Goal: Transaction & Acquisition: Subscribe to service/newsletter

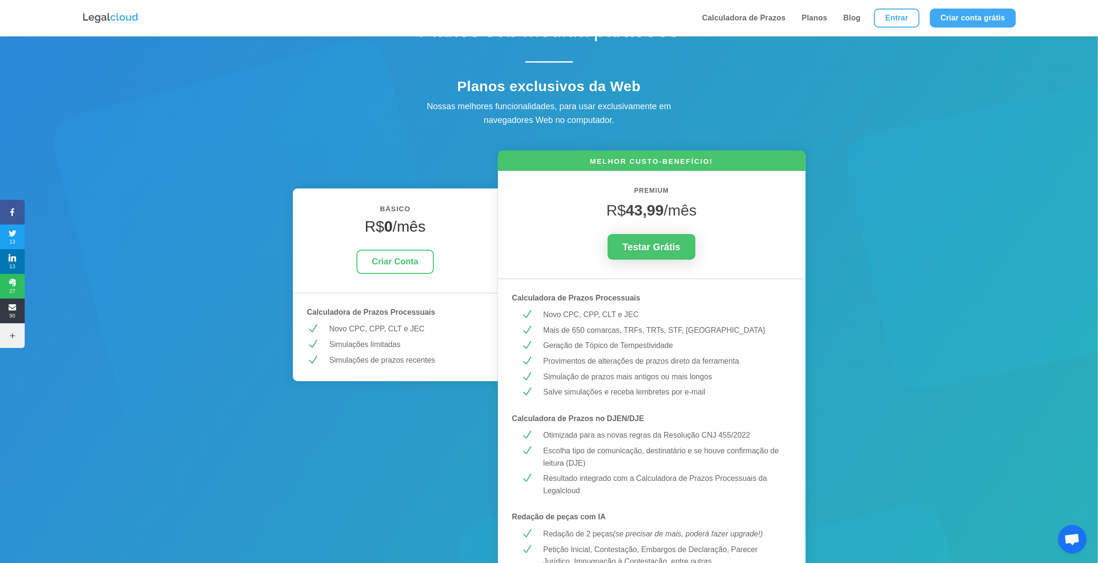
scroll to position [43, 0]
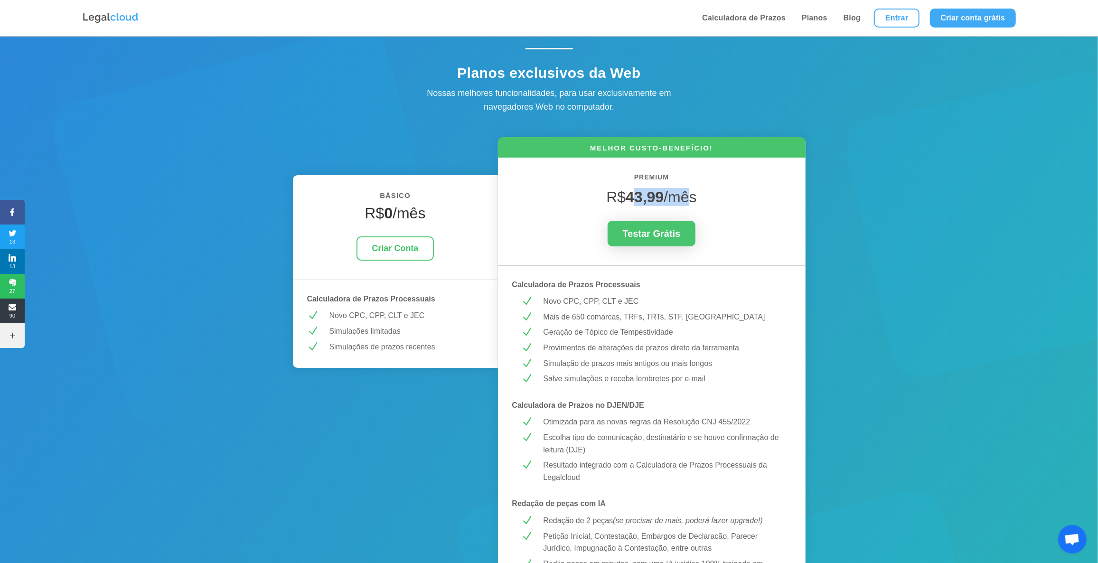
drag, startPoint x: 681, startPoint y: 198, endPoint x: 690, endPoint y: 198, distance: 8.5
click at [690, 198] on span "R$ 43,99 /mês" at bounding box center [651, 196] width 90 height 17
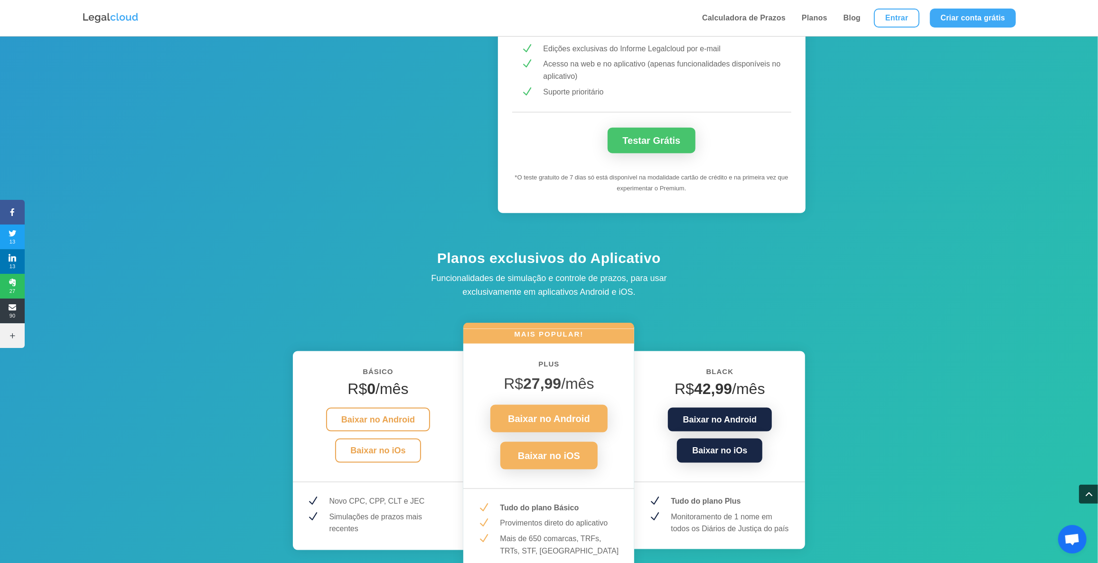
scroll to position [949, 0]
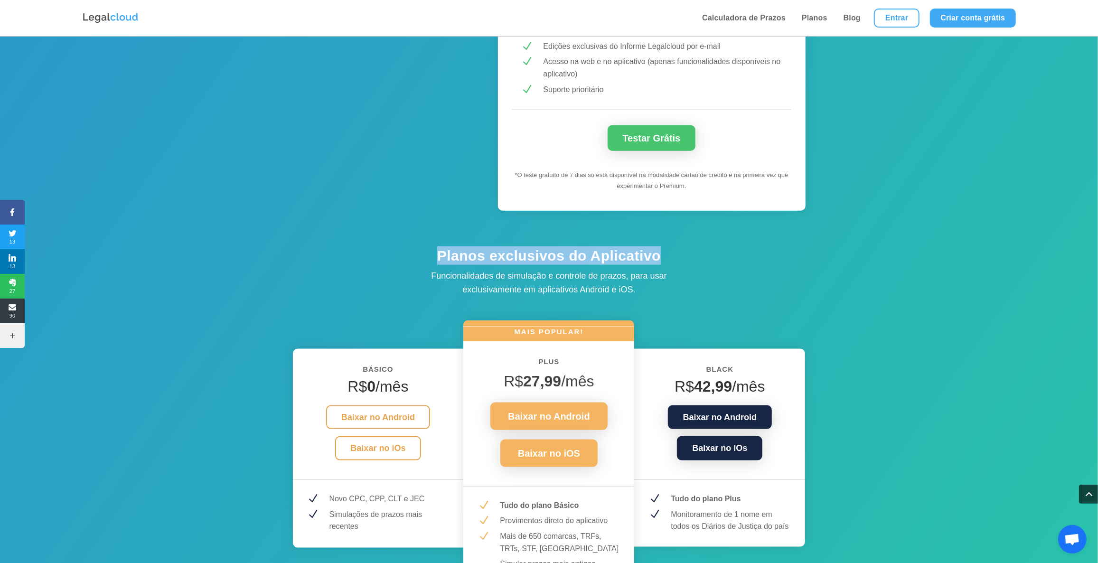
drag, startPoint x: 437, startPoint y: 254, endPoint x: 662, endPoint y: 264, distance: 226.1
click at [662, 264] on h4 "Planos exclusivos do Aplicativo" at bounding box center [549, 257] width 332 height 23
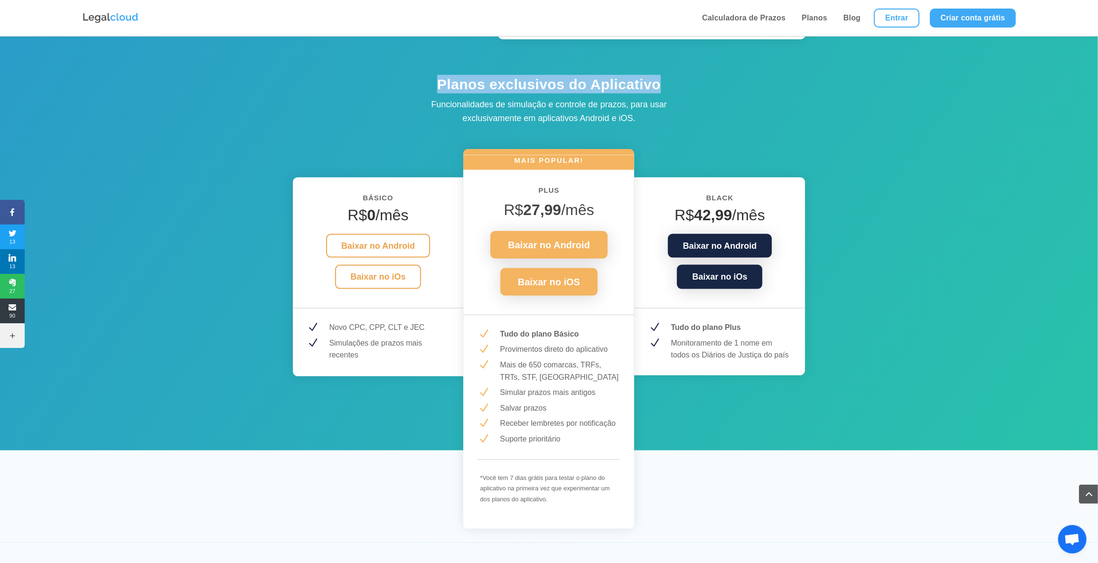
scroll to position [1121, 0]
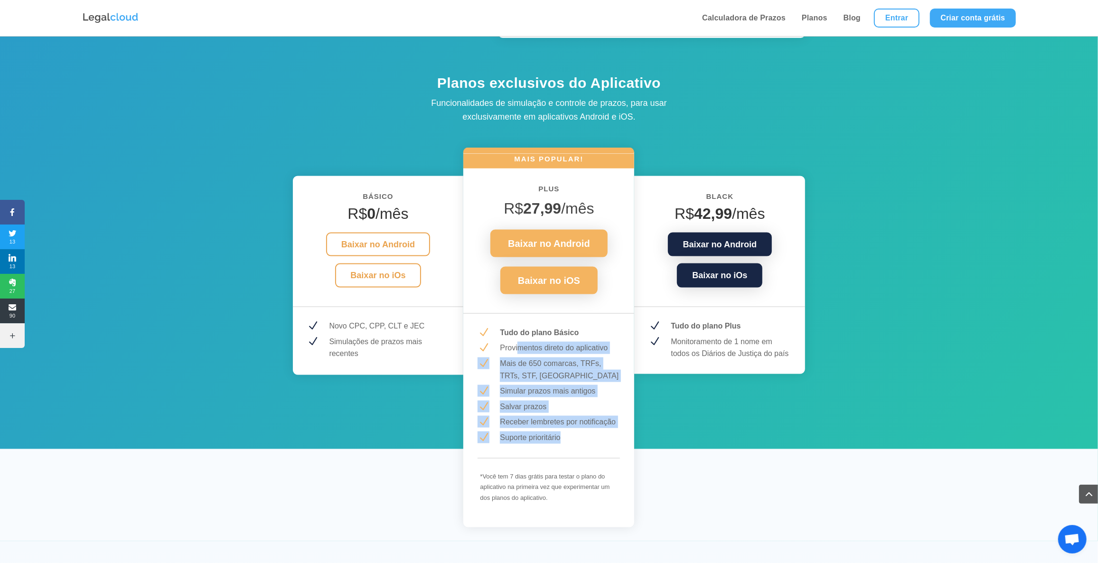
drag, startPoint x: 517, startPoint y: 347, endPoint x: 586, endPoint y: 434, distance: 110.1
click at [586, 434] on div "MAIS POPULAR! PLUS R$ 27,99 /mês Baixar no Android Baixar no iOS N Tudo do plan…" at bounding box center [548, 338] width 171 height 380
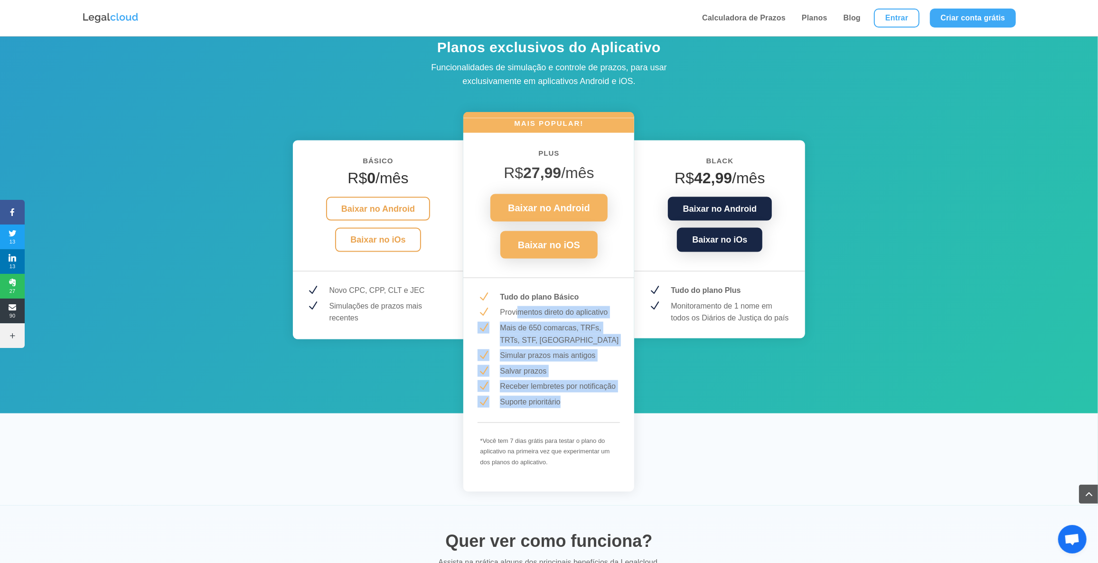
scroll to position [1165, 0]
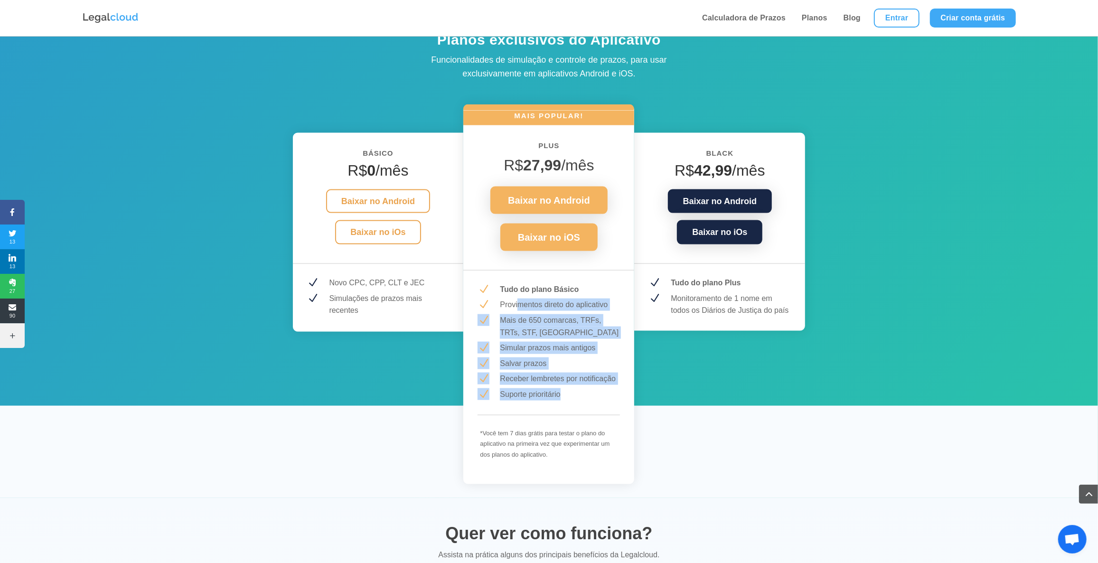
click at [547, 315] on p "Mais de 650 comarcas, TRFs, TRTs, STF, [GEOGRAPHIC_DATA]" at bounding box center [560, 326] width 120 height 24
click at [547, 337] on p "Mais de 650 comarcas, TRFs, TRTs, STF, [GEOGRAPHIC_DATA]" at bounding box center [560, 326] width 120 height 24
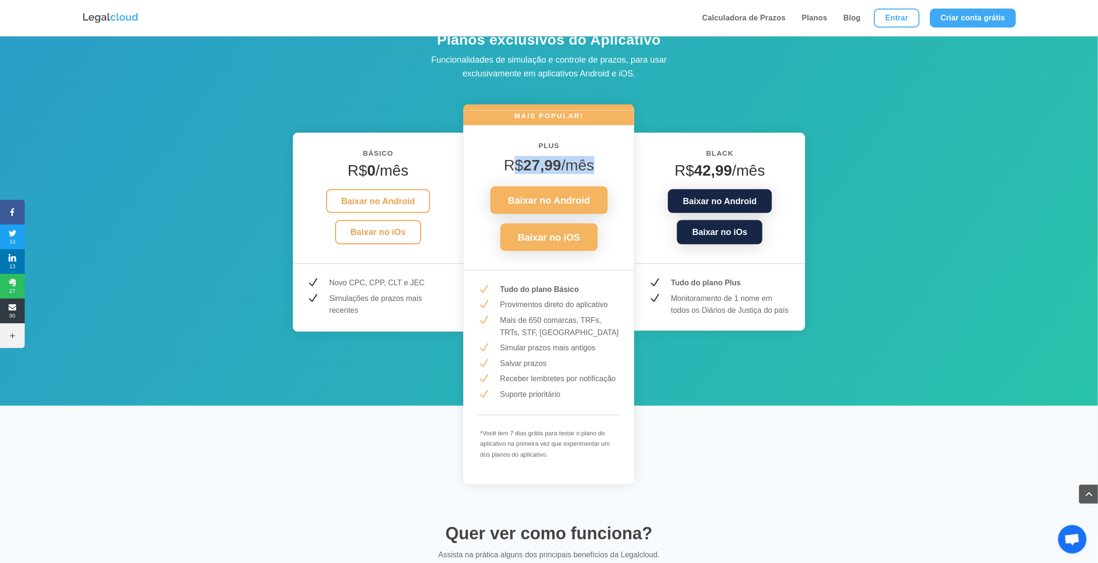
drag, startPoint x: 510, startPoint y: 161, endPoint x: 603, endPoint y: 169, distance: 93.4
click at [603, 169] on h4 "R$ 27,99 /mês" at bounding box center [548, 167] width 142 height 23
drag, startPoint x: 528, startPoint y: 378, endPoint x: 596, endPoint y: 381, distance: 67.4
click at [596, 381] on p "Receber lembretes por notificação" at bounding box center [560, 379] width 120 height 12
drag, startPoint x: 515, startPoint y: 391, endPoint x: 550, endPoint y: 391, distance: 35.1
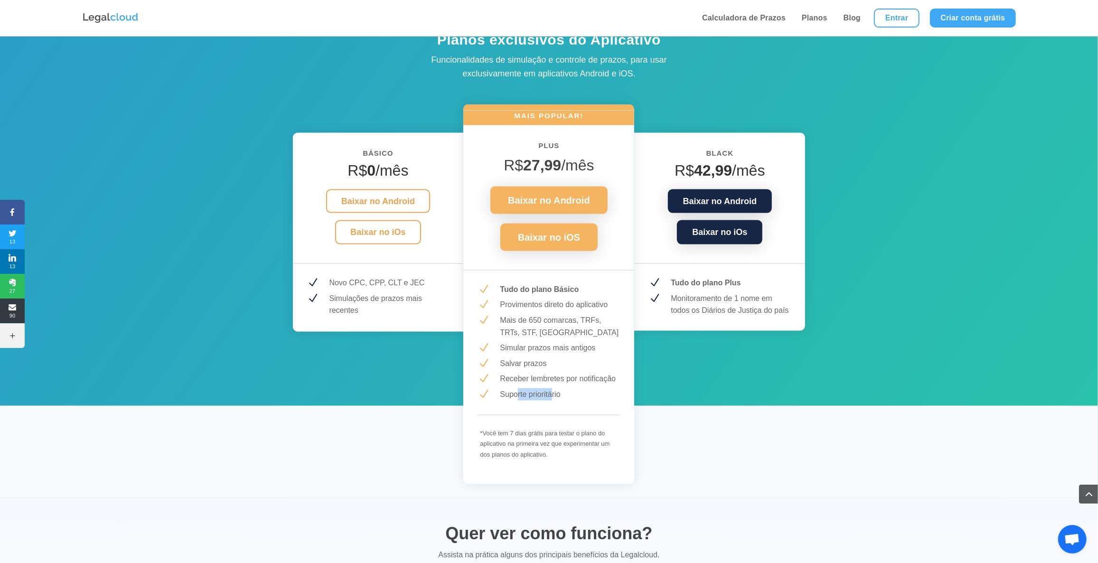
click at [550, 391] on p "Suporte prioritário" at bounding box center [560, 394] width 120 height 12
drag, startPoint x: 511, startPoint y: 346, endPoint x: 555, endPoint y: 345, distance: 44.6
click at [572, 351] on p "Simular prazos mais antigos" at bounding box center [560, 348] width 120 height 12
drag, startPoint x: 519, startPoint y: 320, endPoint x: 578, endPoint y: 326, distance: 60.2
click at [578, 326] on p "Mais de 650 comarcas, TRFs, TRTs, STF, [GEOGRAPHIC_DATA]" at bounding box center [560, 326] width 120 height 24
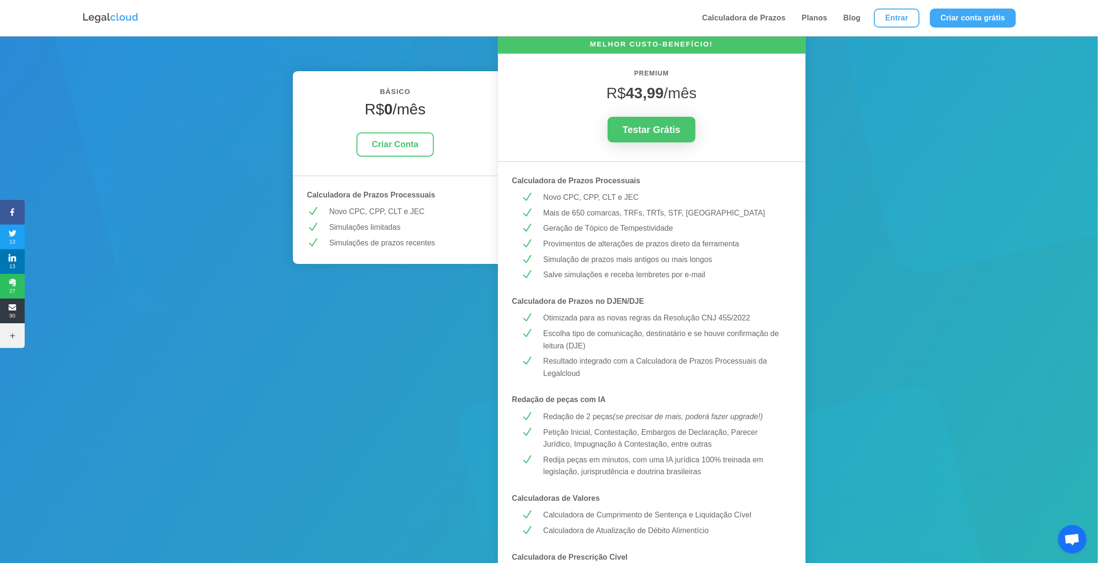
scroll to position [0, 0]
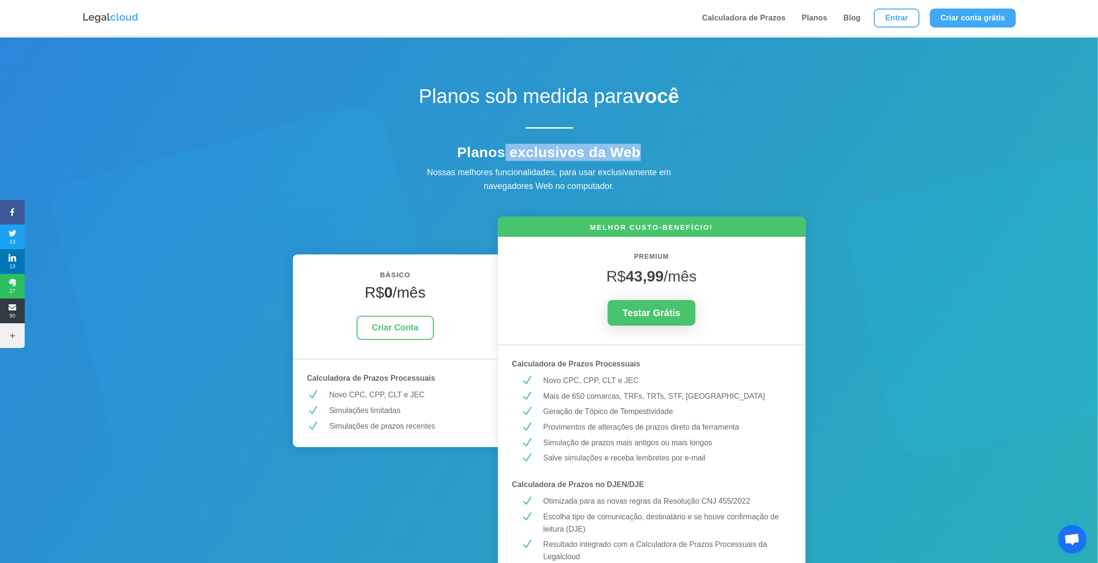
drag, startPoint x: 585, startPoint y: 159, endPoint x: 642, endPoint y: 159, distance: 56.9
click at [642, 159] on h4 "Planos exclusivos da Web" at bounding box center [549, 155] width 332 height 22
drag, startPoint x: 624, startPoint y: 174, endPoint x: 642, endPoint y: 174, distance: 18.0
click at [642, 174] on div "Nossas melhores funcionalidades, para usar exclusivamente em navegadores Web no…" at bounding box center [549, 180] width 285 height 28
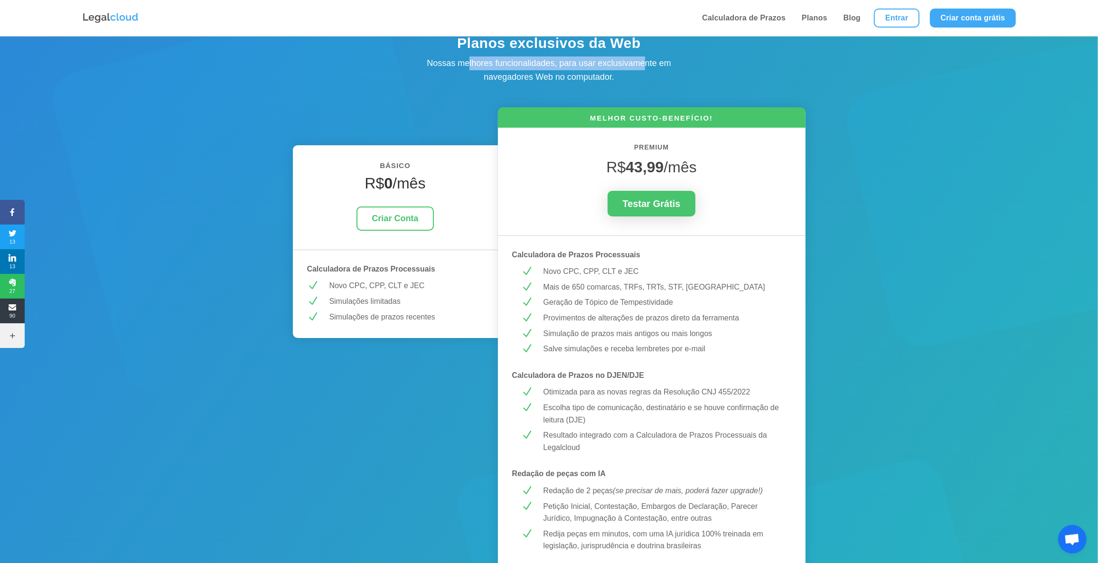
scroll to position [129, 0]
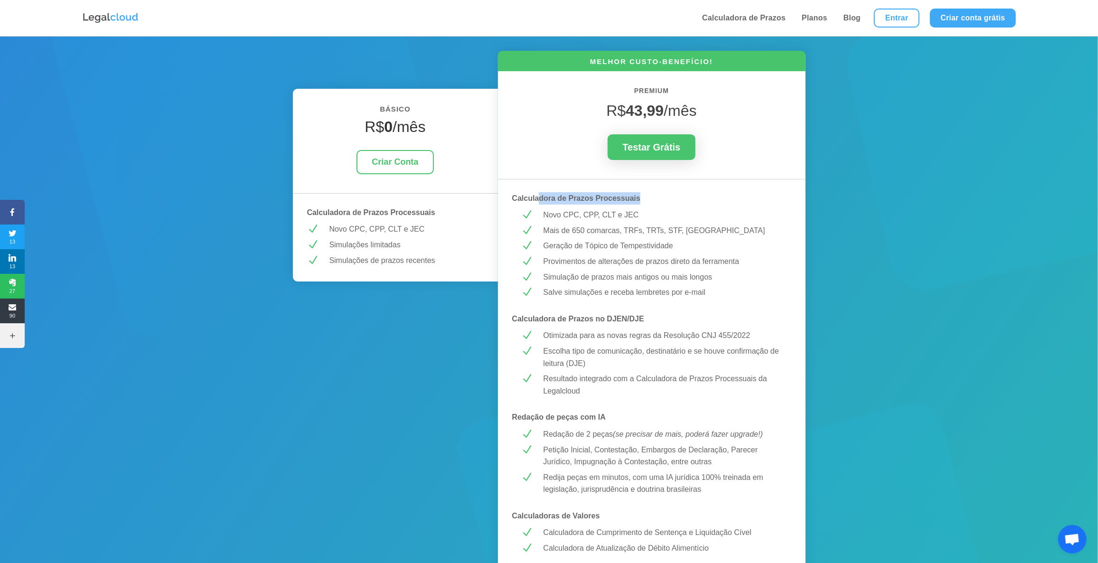
drag, startPoint x: 540, startPoint y: 197, endPoint x: 638, endPoint y: 206, distance: 98.6
click at [638, 206] on div "MELHOR CUSTO-BENEFÍCIO! PREMIUM R$ 43,99 /mês Testar Grátis Calculadora de Praz…" at bounding box center [652, 540] width 308 height 979
drag, startPoint x: 575, startPoint y: 321, endPoint x: 654, endPoint y: 321, distance: 79.3
click at [654, 321] on p "Calculadora de Prazos no DJEN/DJE" at bounding box center [651, 319] width 279 height 12
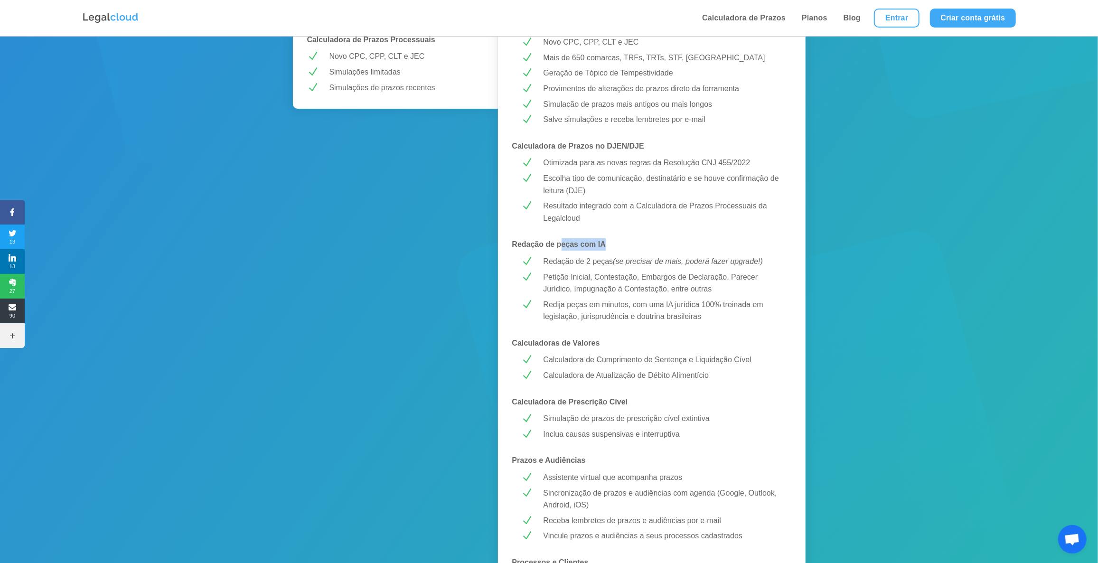
drag, startPoint x: 560, startPoint y: 246, endPoint x: 641, endPoint y: 322, distance: 110.4
click at [612, 244] on p "Redação de peças com IA" at bounding box center [651, 244] width 279 height 12
drag, startPoint x: 553, startPoint y: 342, endPoint x: 591, endPoint y: 345, distance: 38.5
click at [591, 345] on strong "Calculadoras de Valores" at bounding box center [556, 343] width 88 height 8
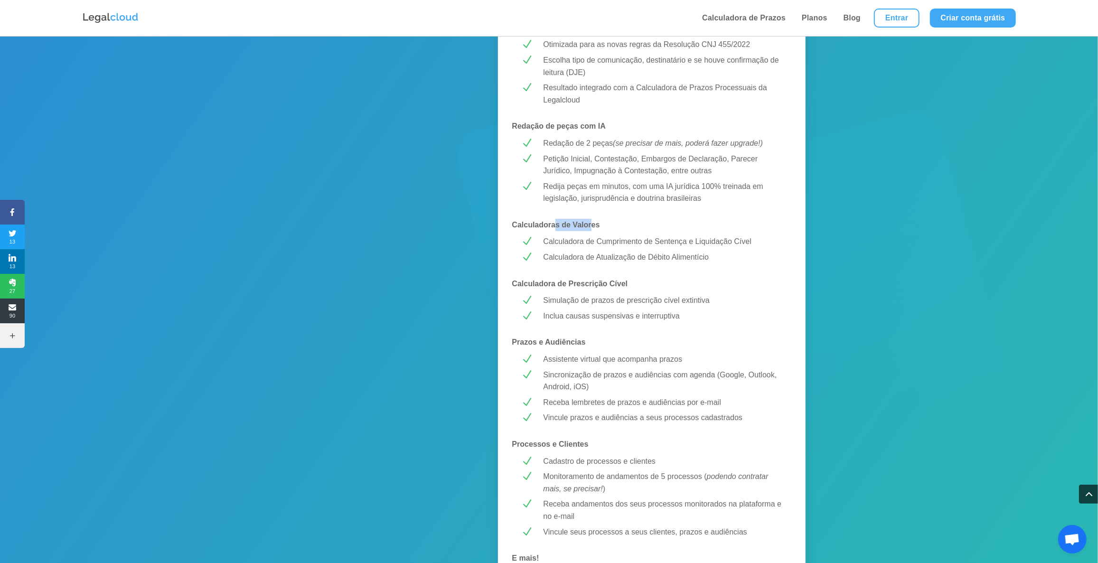
scroll to position [431, 0]
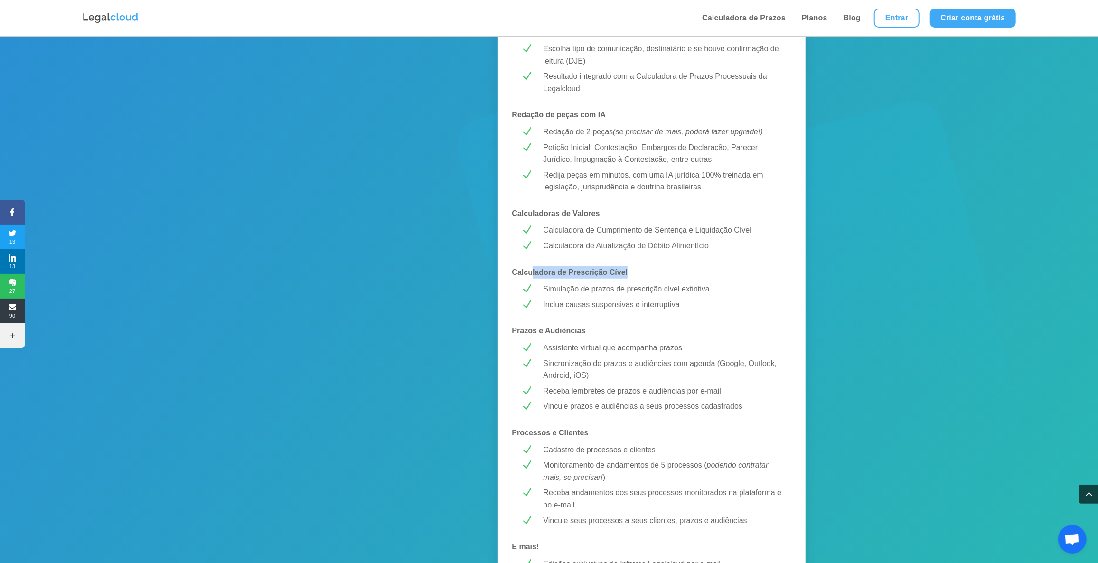
drag, startPoint x: 531, startPoint y: 273, endPoint x: 636, endPoint y: 272, distance: 105.8
click at [636, 272] on p "Calculadora de Prescrição Cível" at bounding box center [651, 272] width 279 height 12
drag, startPoint x: 544, startPoint y: 330, endPoint x: 587, endPoint y: 331, distance: 42.7
click at [587, 331] on p "Prazos e Audiências" at bounding box center [651, 331] width 279 height 12
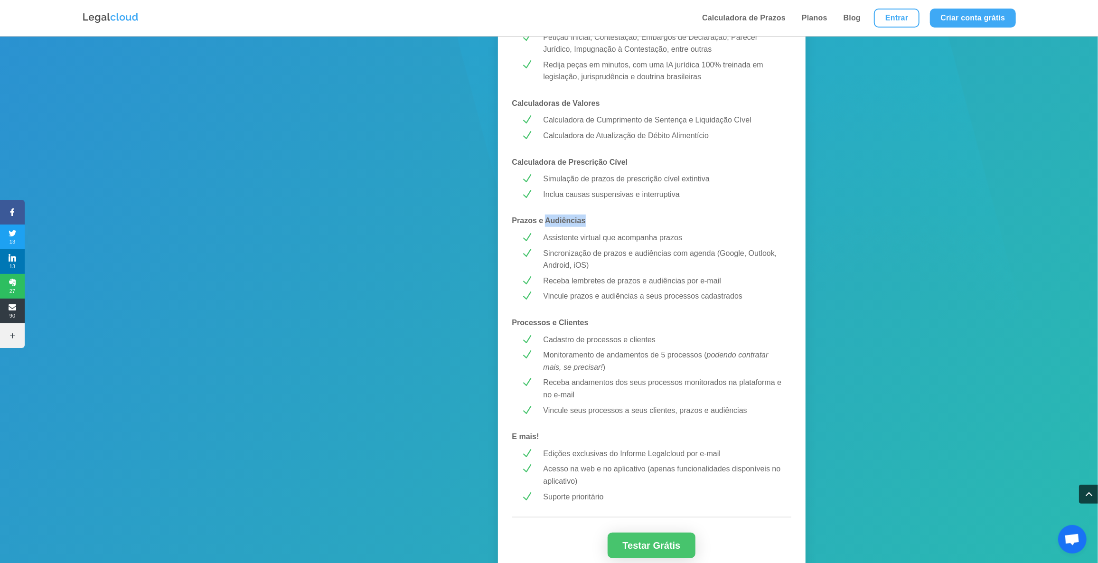
scroll to position [560, 0]
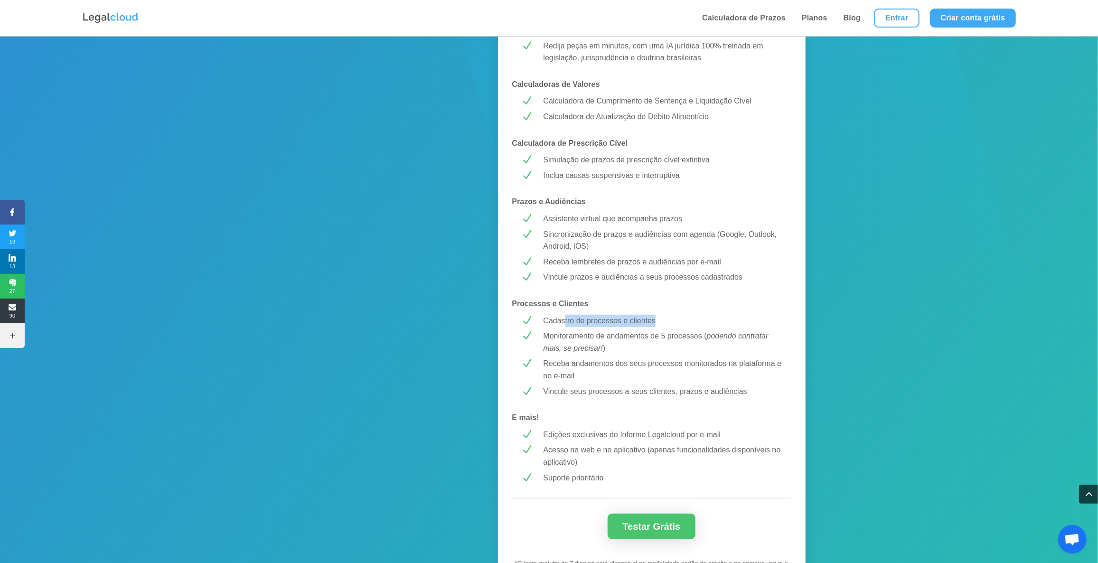
drag, startPoint x: 609, startPoint y: 324, endPoint x: 659, endPoint y: 324, distance: 49.8
click at [660, 324] on p "Cadastro de processos e clientes" at bounding box center [662, 321] width 239 height 12
drag, startPoint x: 563, startPoint y: 339, endPoint x: 607, endPoint y: 353, distance: 45.9
click at [607, 353] on p "Monitoramento de andamentos de 5 processos ( podendo contratar mais, se precisa…" at bounding box center [662, 342] width 239 height 24
click at [696, 331] on p "Monitoramento de andamentos de 5 processos ( podendo contratar mais, se precisa…" at bounding box center [662, 342] width 239 height 24
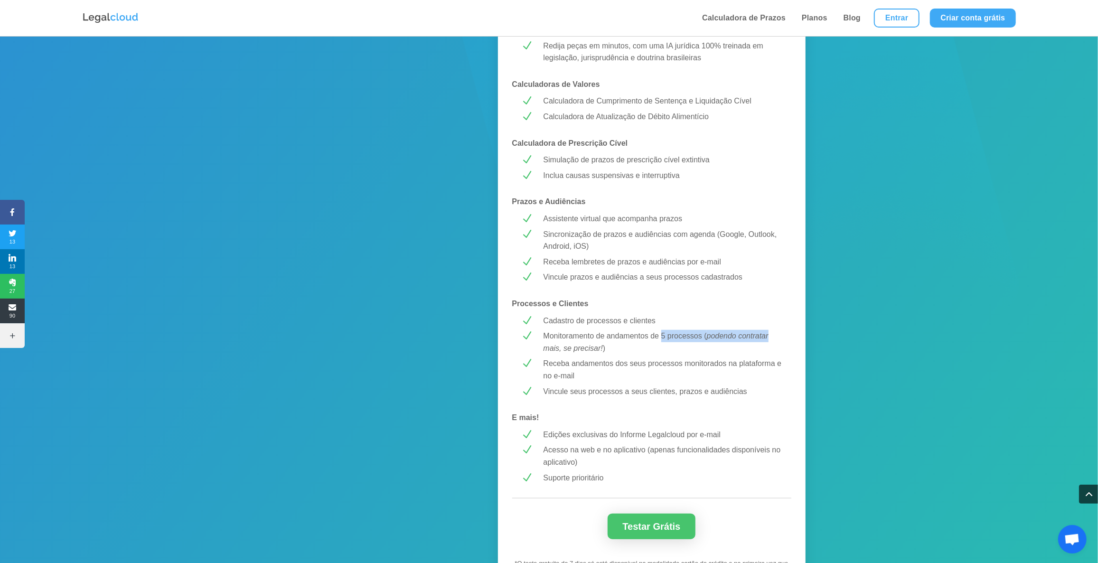
drag, startPoint x: 661, startPoint y: 337, endPoint x: 768, endPoint y: 341, distance: 107.3
click at [768, 341] on p "Monitoramento de andamentos de 5 processos ( podendo contratar mais, se precisa…" at bounding box center [662, 342] width 239 height 24
drag, startPoint x: 552, startPoint y: 358, endPoint x: 734, endPoint y: 362, distance: 181.8
click at [734, 362] on p "Receba andamentos dos seus processos monitorados na plataforma e no e-mail" at bounding box center [662, 369] width 239 height 24
drag, startPoint x: 577, startPoint y: 391, endPoint x: 746, endPoint y: 397, distance: 170.0
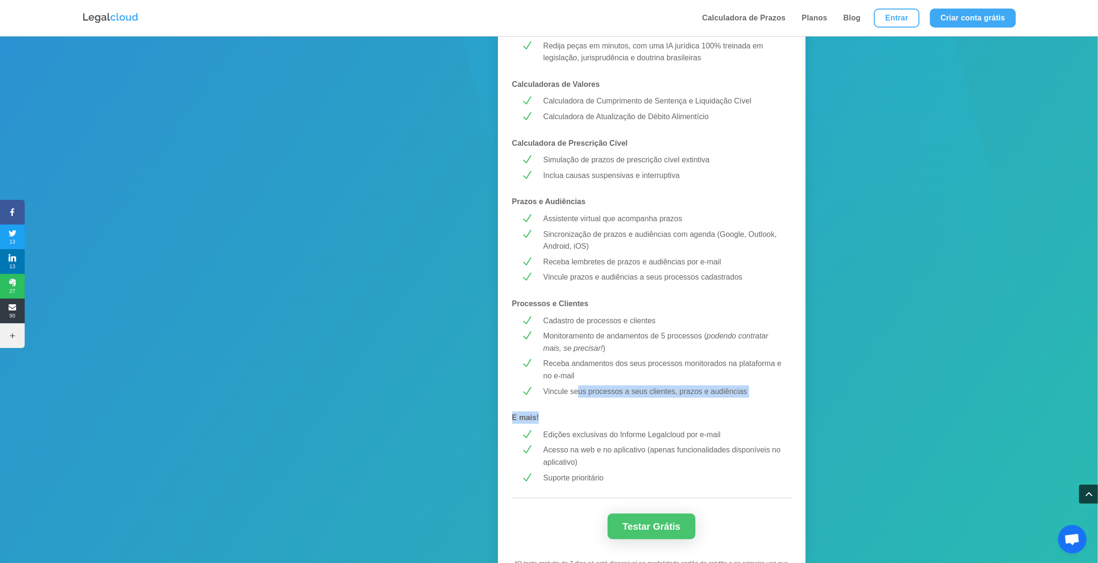
click at [746, 397] on div "MELHOR CUSTO-BENEFÍCIO! PREMIUM R$ 43,99 /mês Testar Grátis Calculadora de Praz…" at bounding box center [652, 108] width 308 height 979
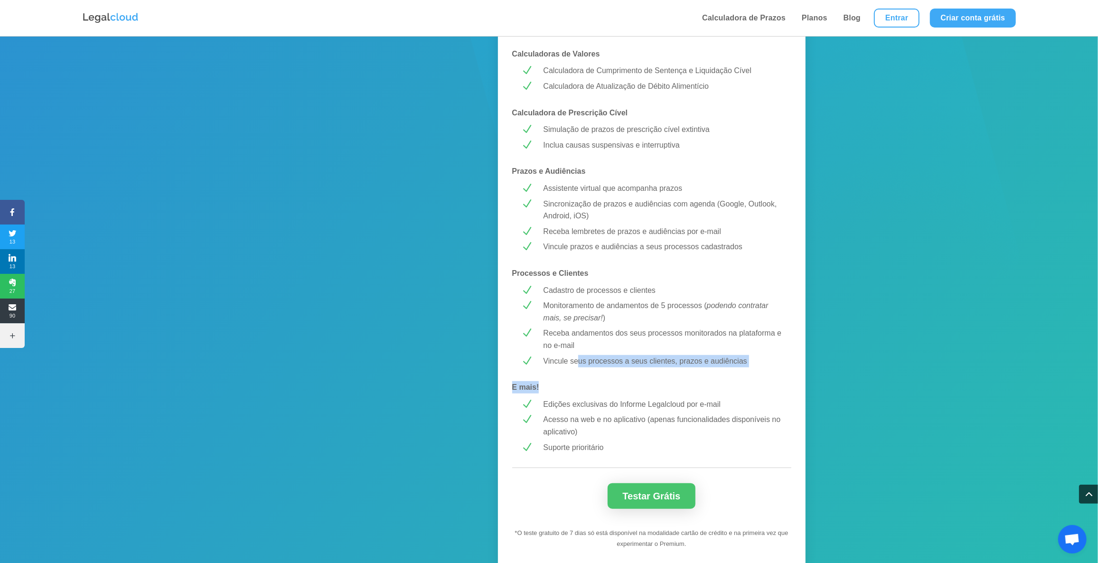
scroll to position [604, 0]
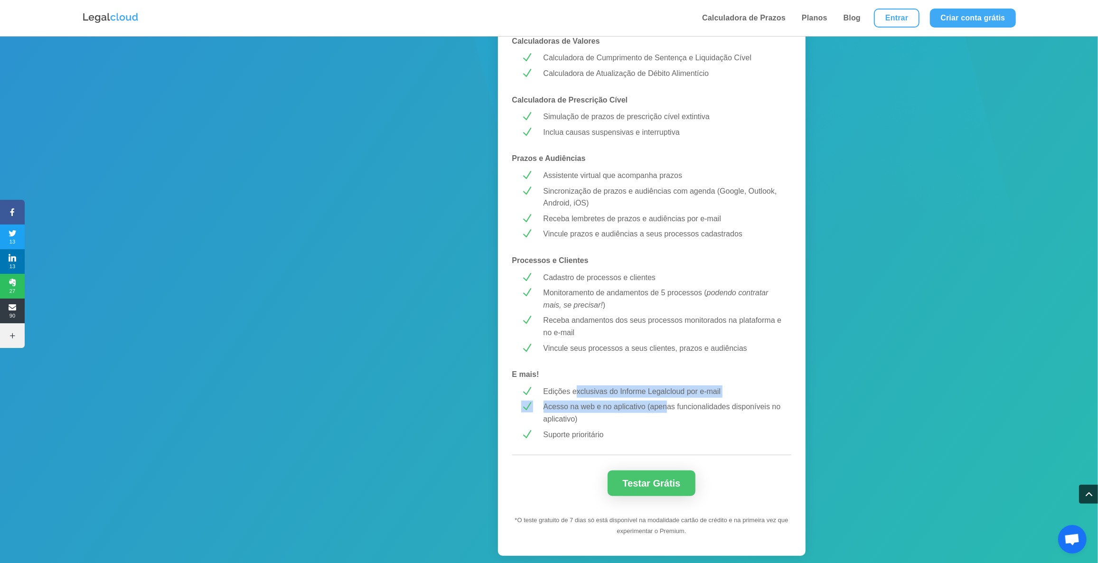
drag, startPoint x: 580, startPoint y: 391, endPoint x: 665, endPoint y: 401, distance: 85.6
click at [665, 401] on div "MELHOR CUSTO-BENEFÍCIO! PREMIUM R$ 43,99 /mês Testar Grátis Calculadora de Praz…" at bounding box center [652, 65] width 308 height 979
click at [580, 374] on p "E mais!" at bounding box center [651, 374] width 279 height 12
drag, startPoint x: 611, startPoint y: 390, endPoint x: 710, endPoint y: 393, distance: 99.2
click at [710, 393] on p "Edições exclusivas do Informe Legalcloud por e-mail" at bounding box center [662, 391] width 239 height 12
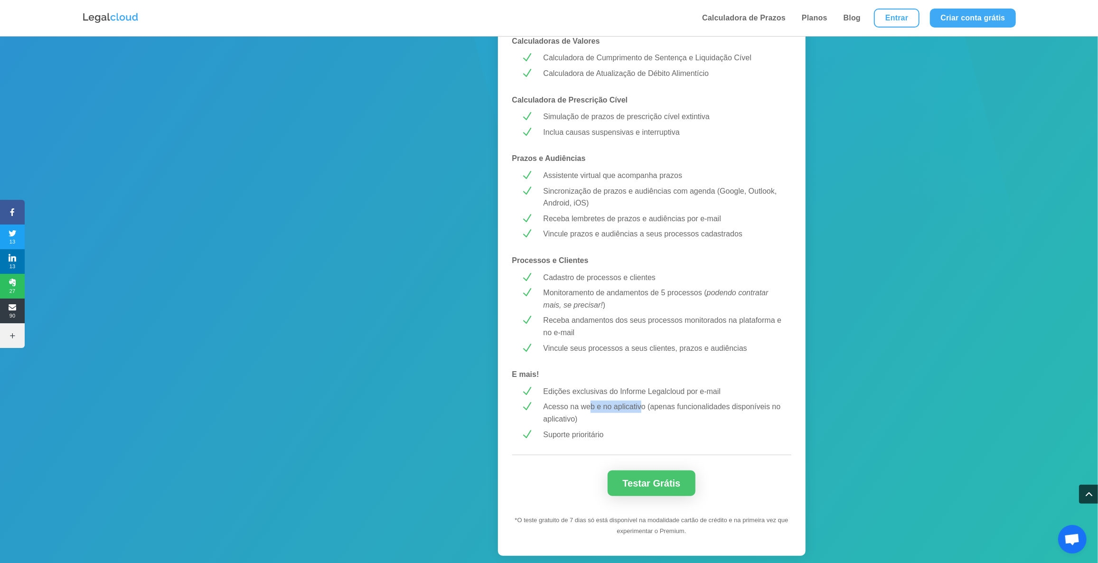
drag, startPoint x: 621, startPoint y: 405, endPoint x: 643, endPoint y: 410, distance: 23.2
click at [643, 410] on p "Acesso na web e no aplicativo (apenas funcionalidades disponíveis no aplicativo)" at bounding box center [662, 413] width 239 height 24
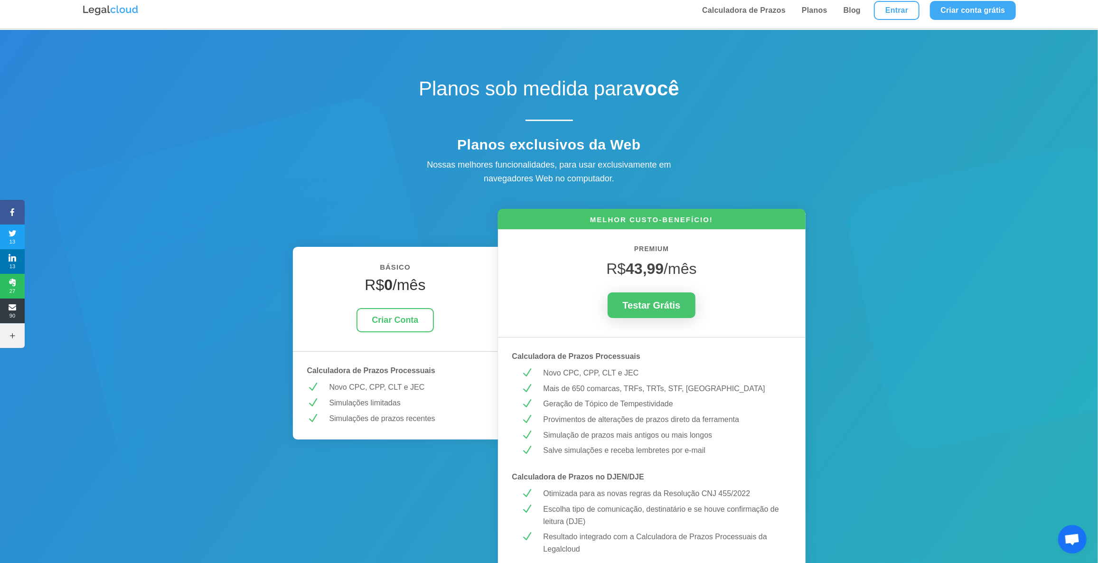
scroll to position [0, 0]
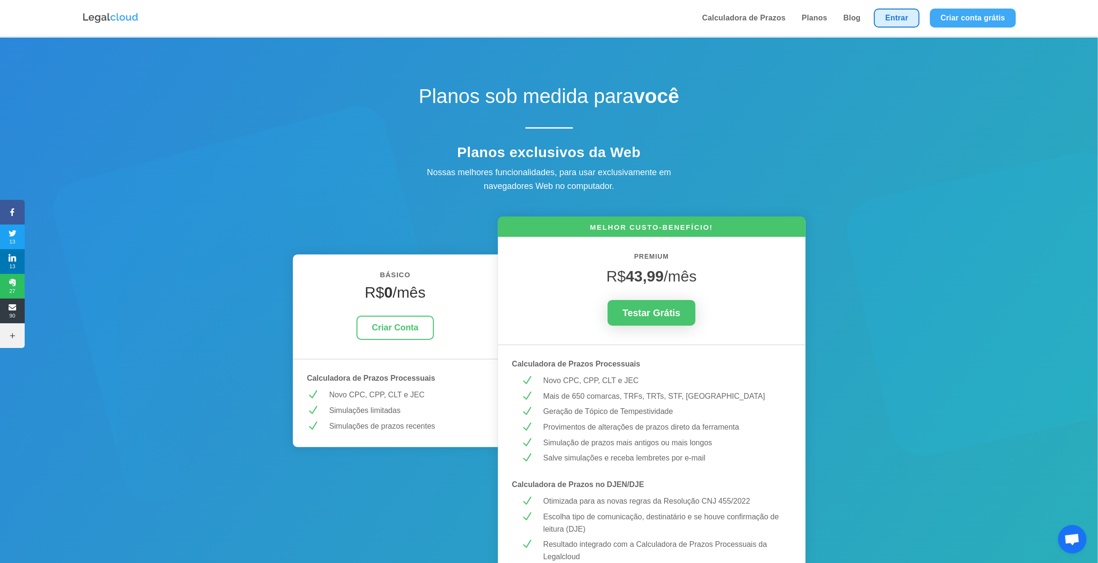
click at [897, 14] on link "Entrar" at bounding box center [897, 18] width 46 height 19
